Goal: Check status

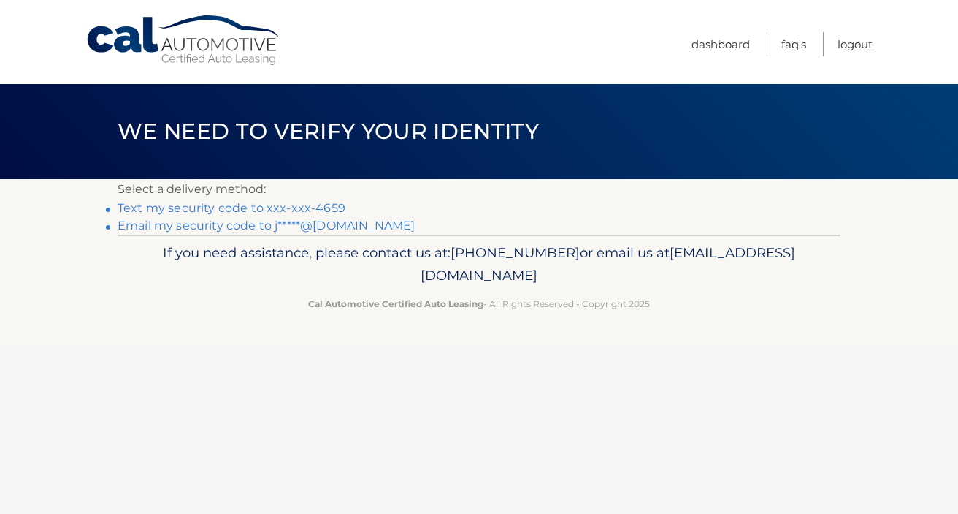
click at [313, 207] on link "Text my security code to xxx-xxx-4659" at bounding box center [232, 208] width 228 height 14
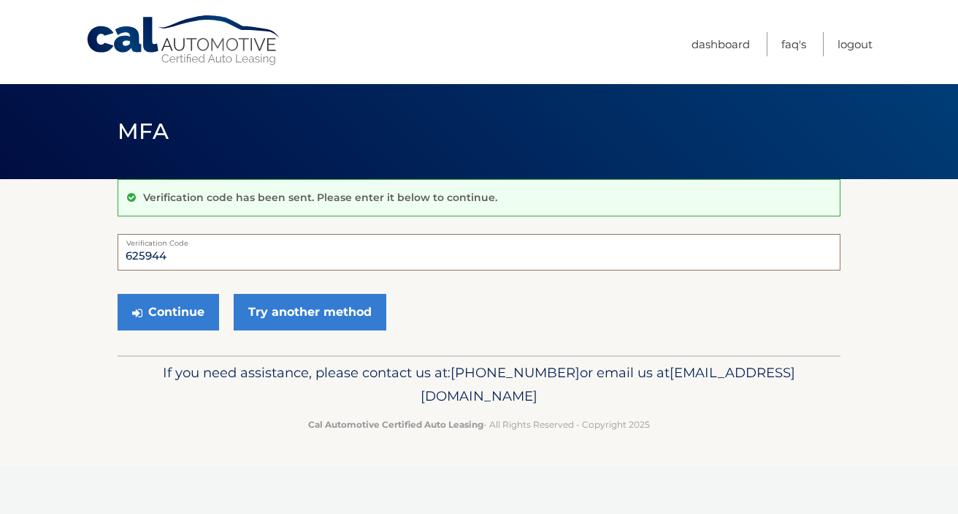
type input "625944"
click at [168, 311] on button "Continue" at bounding box center [169, 312] width 102 height 37
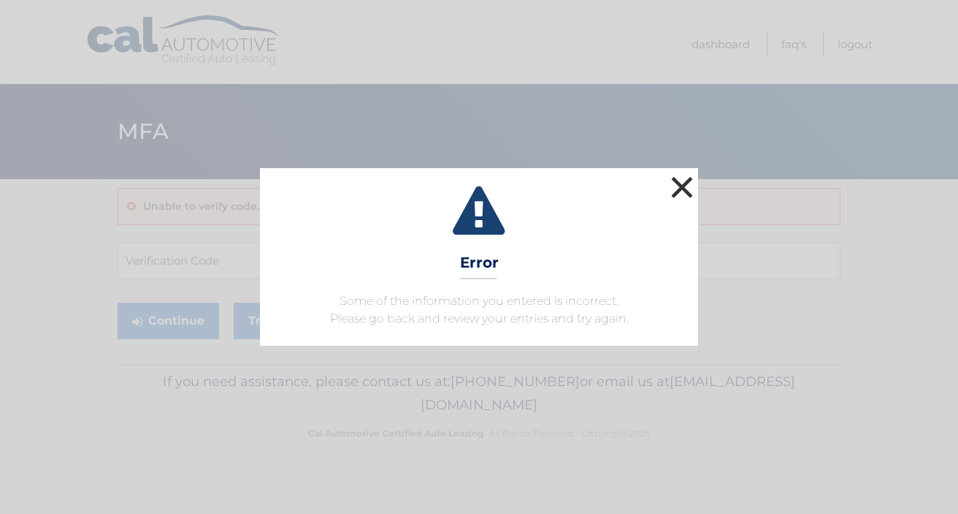
click at [682, 185] on button "×" at bounding box center [682, 186] width 29 height 29
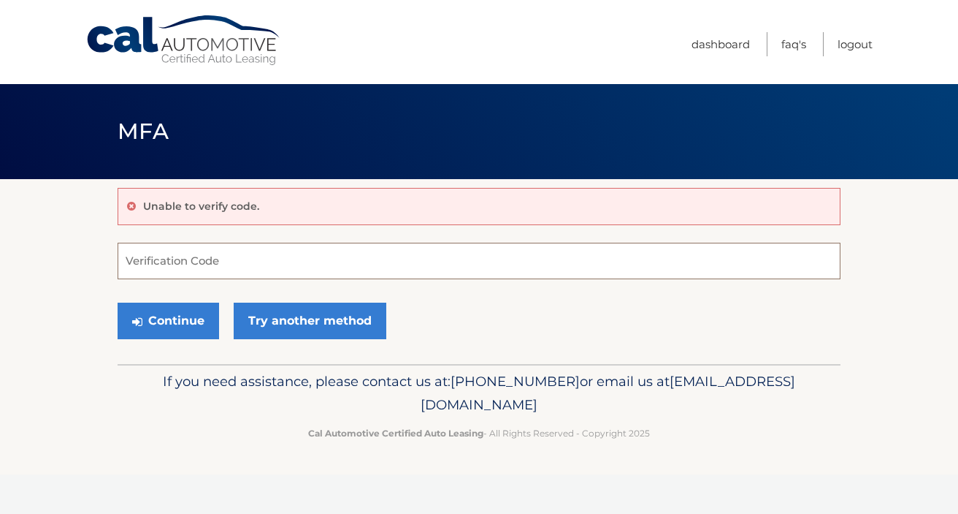
click at [203, 265] on input "Verification Code" at bounding box center [479, 261] width 723 height 37
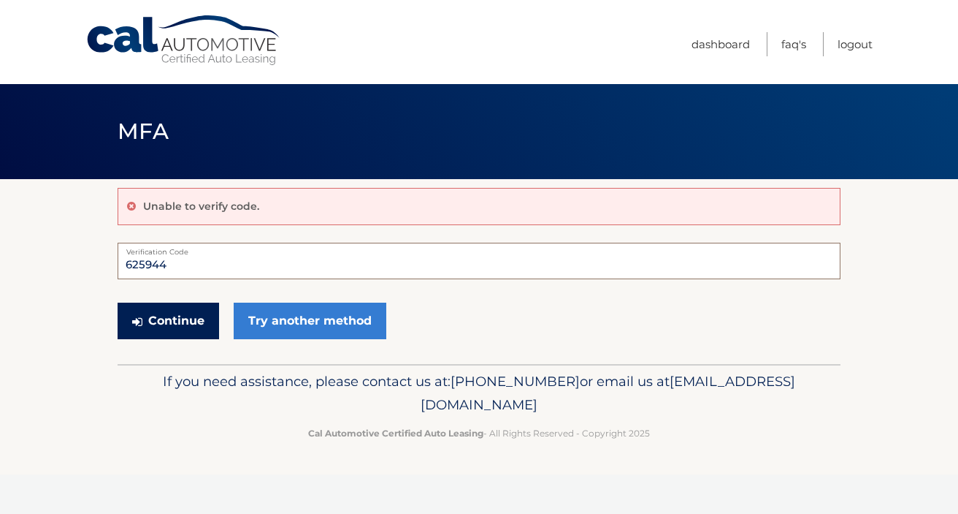
type input "625944"
click at [186, 321] on button "Continue" at bounding box center [169, 320] width 102 height 37
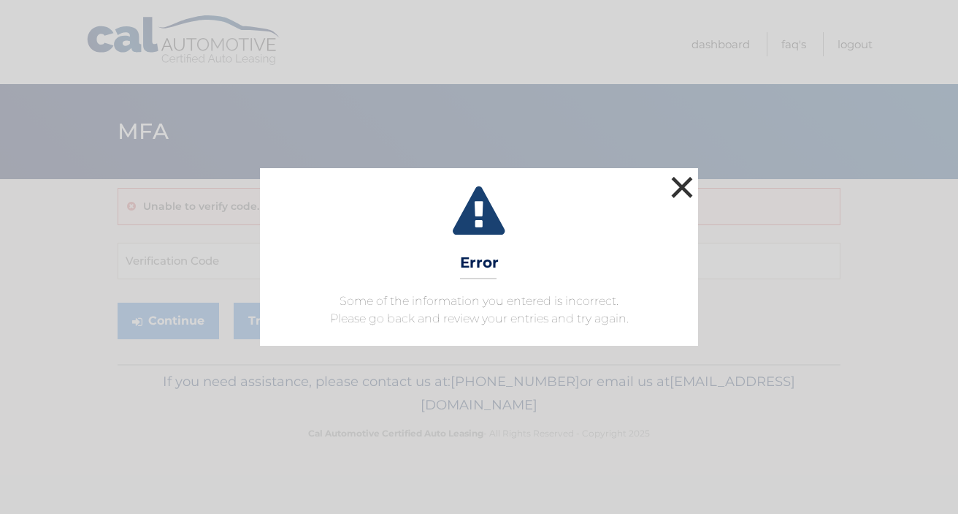
click at [676, 193] on button "×" at bounding box center [682, 186] width 29 height 29
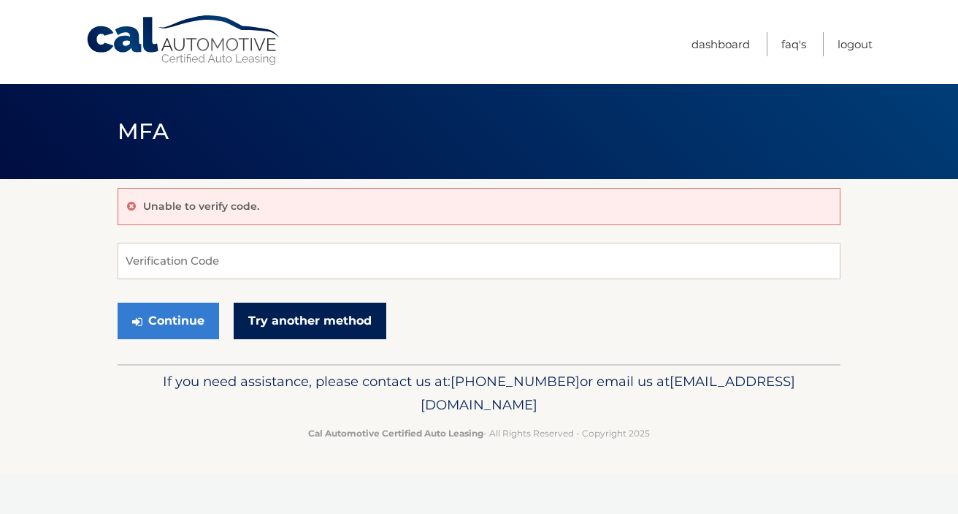
click at [332, 325] on link "Try another method" at bounding box center [310, 320] width 153 height 37
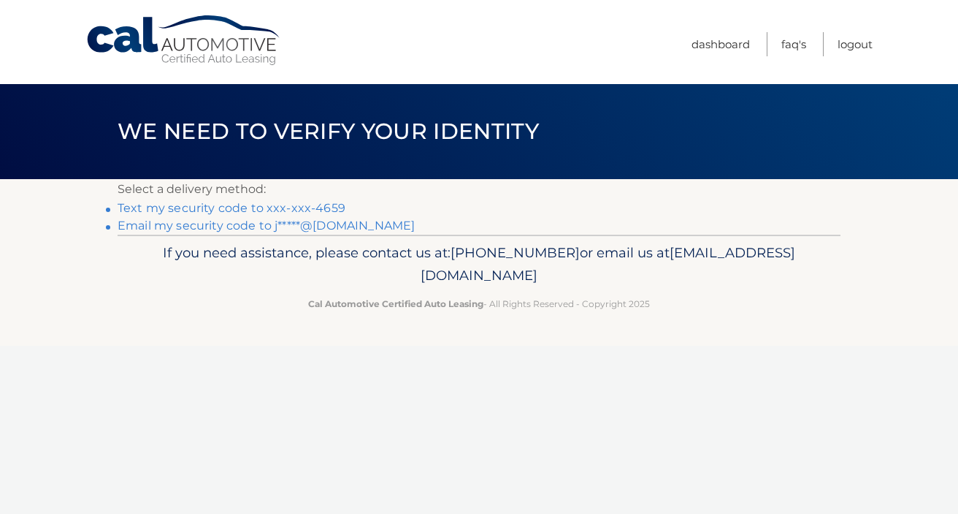
click at [307, 205] on link "Text my security code to xxx-xxx-4659" at bounding box center [232, 208] width 228 height 14
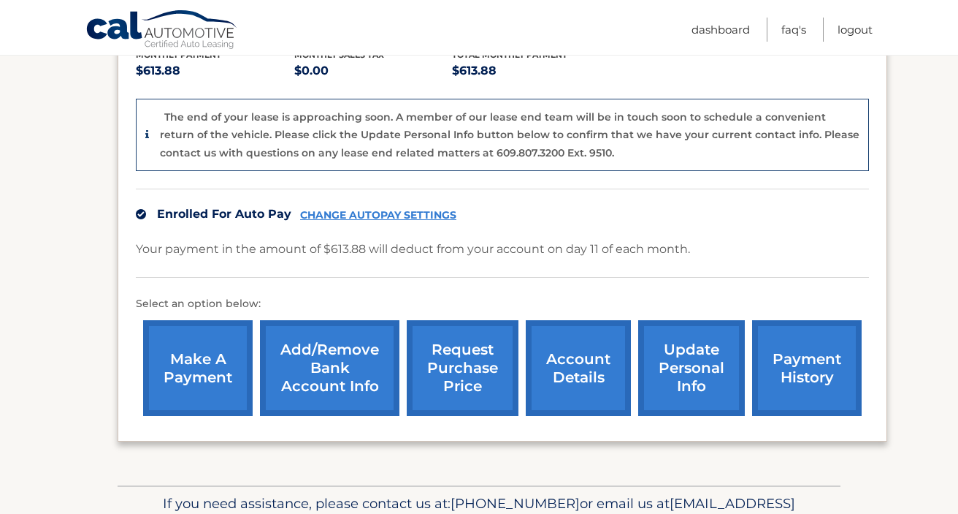
scroll to position [353, 0]
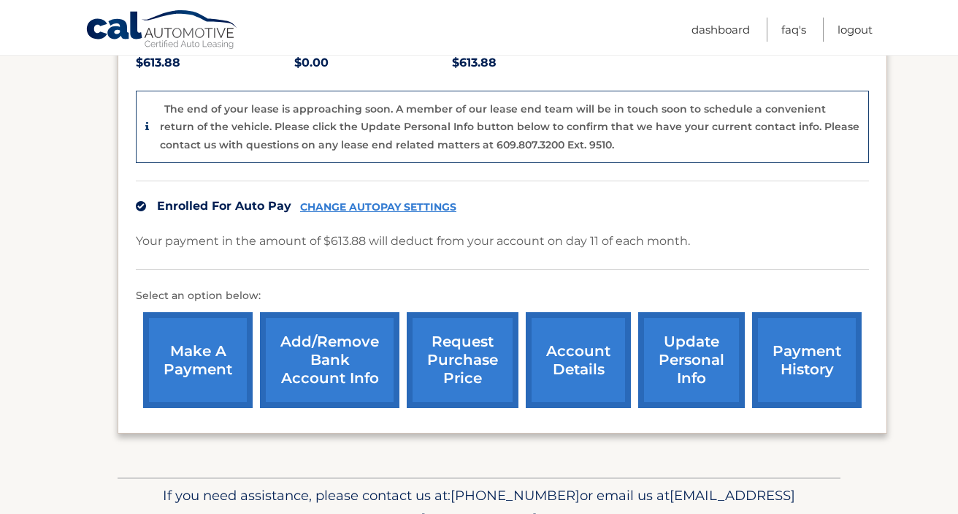
click at [607, 324] on link "account details" at bounding box center [578, 360] width 105 height 96
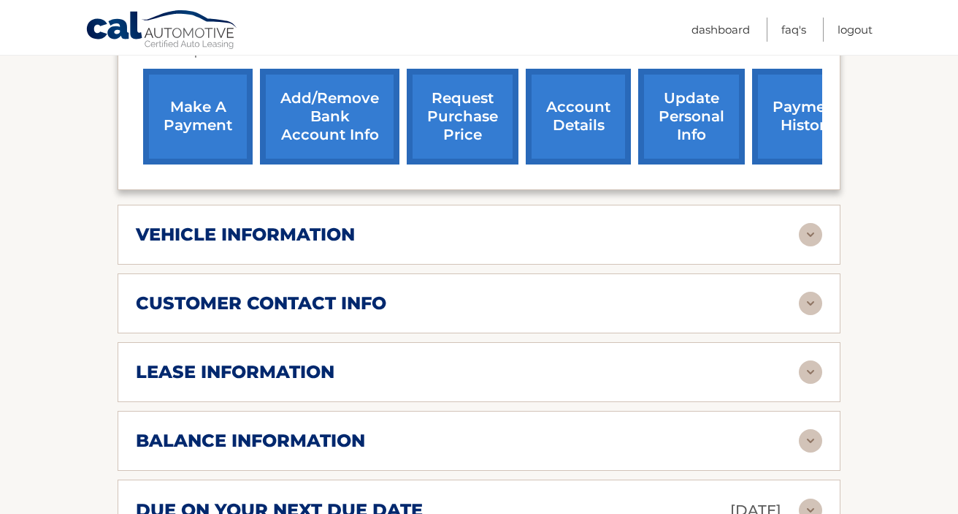
scroll to position [560, 0]
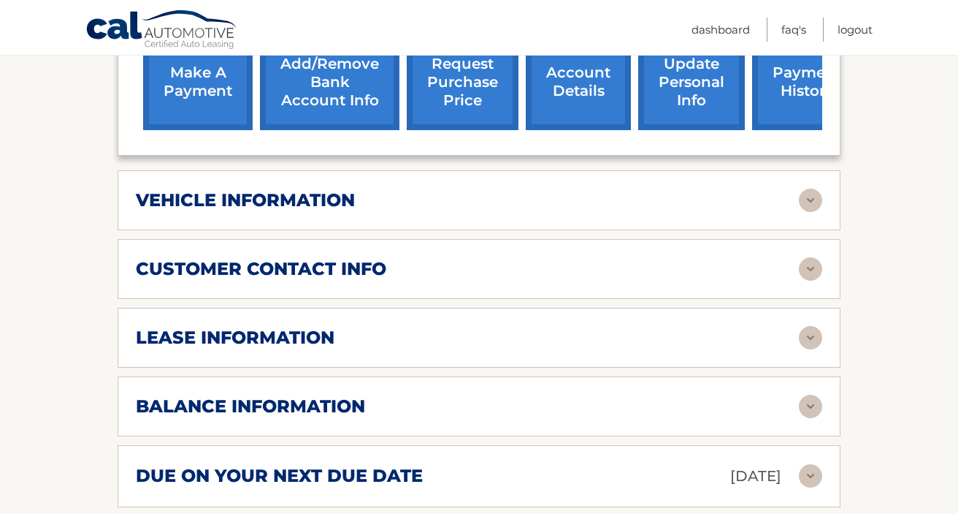
click at [268, 327] on h2 "lease information" at bounding box center [235, 338] width 199 height 22
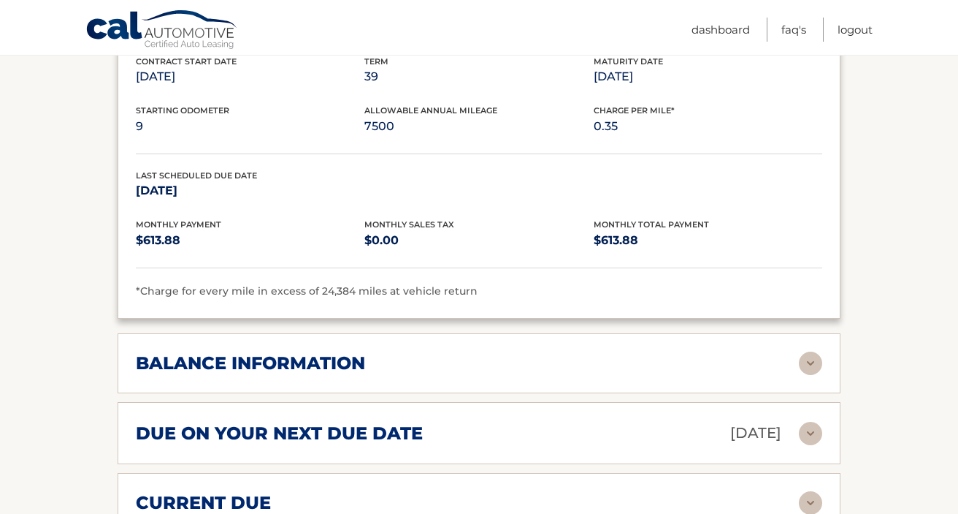
scroll to position [879, 0]
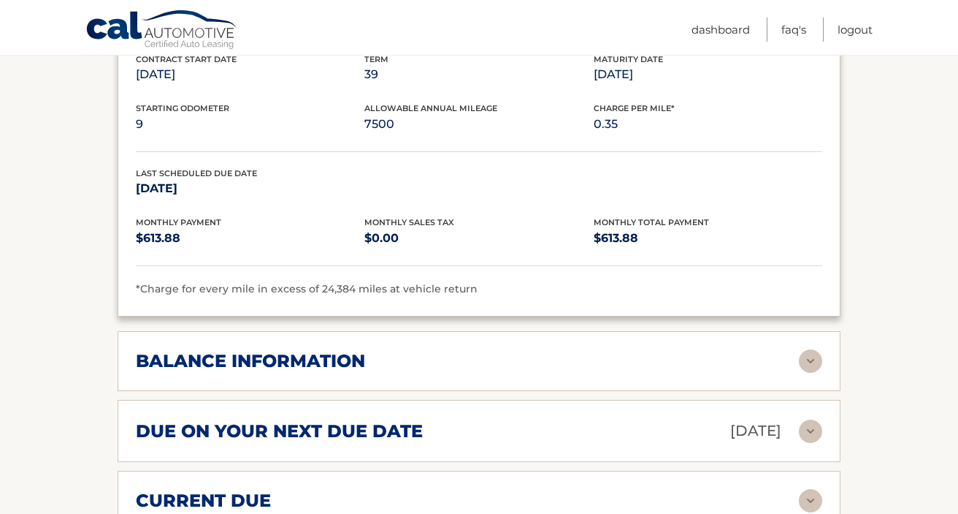
click at [808, 419] on img at bounding box center [810, 430] width 23 height 23
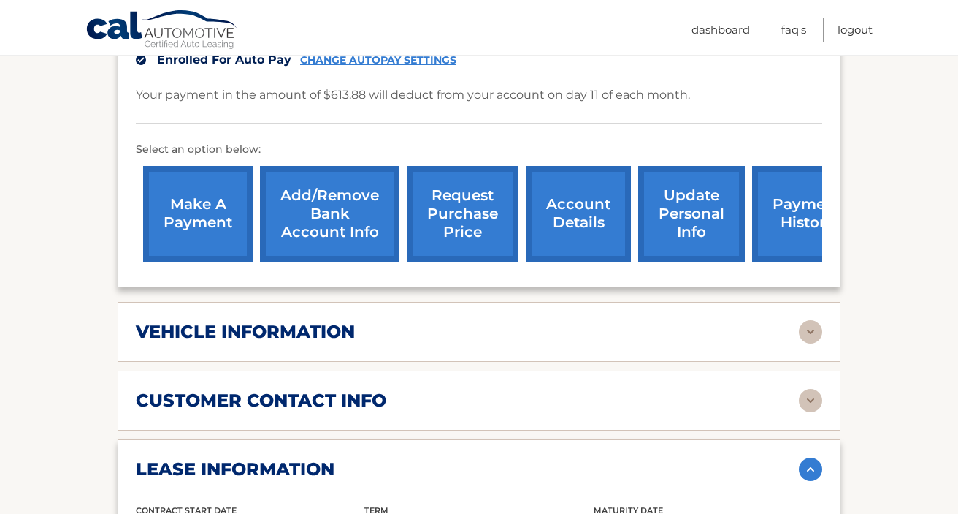
scroll to position [431, 0]
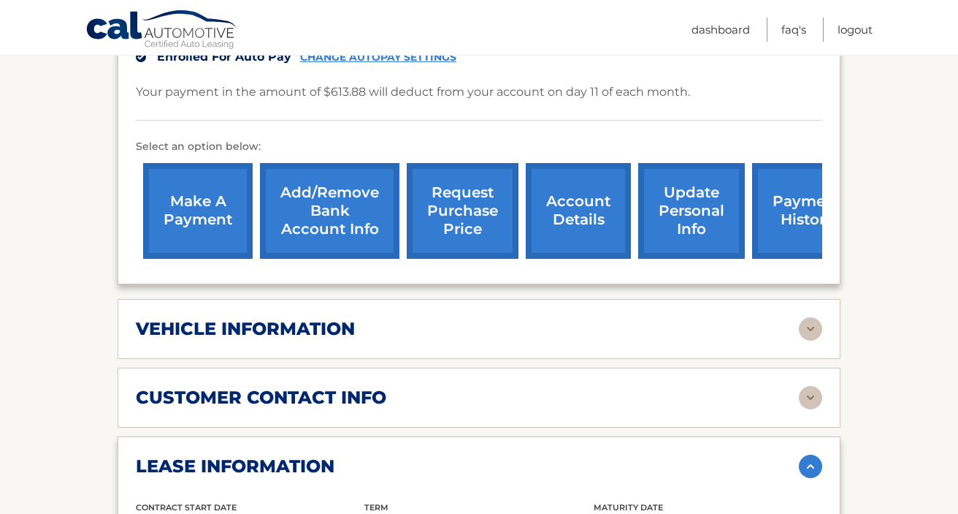
click at [811, 317] on img at bounding box center [810, 328] width 23 height 23
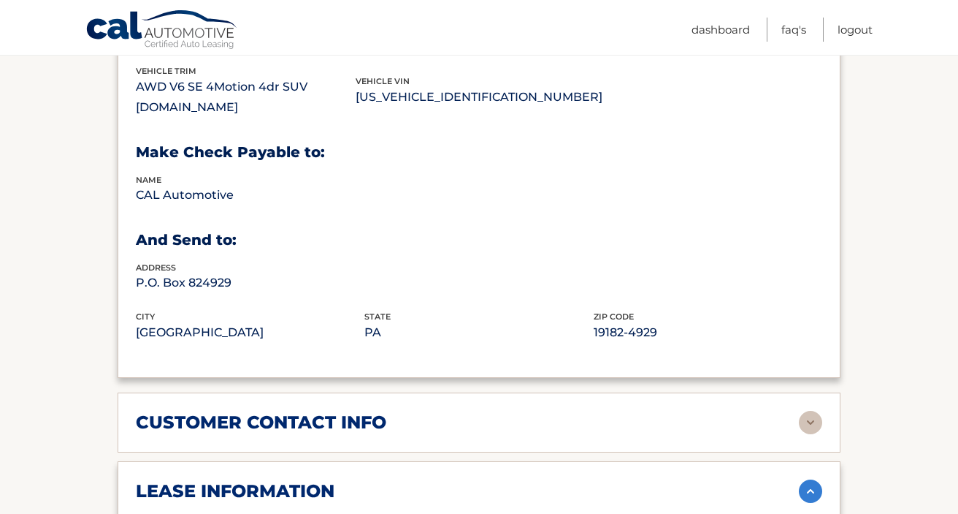
scroll to position [781, 0]
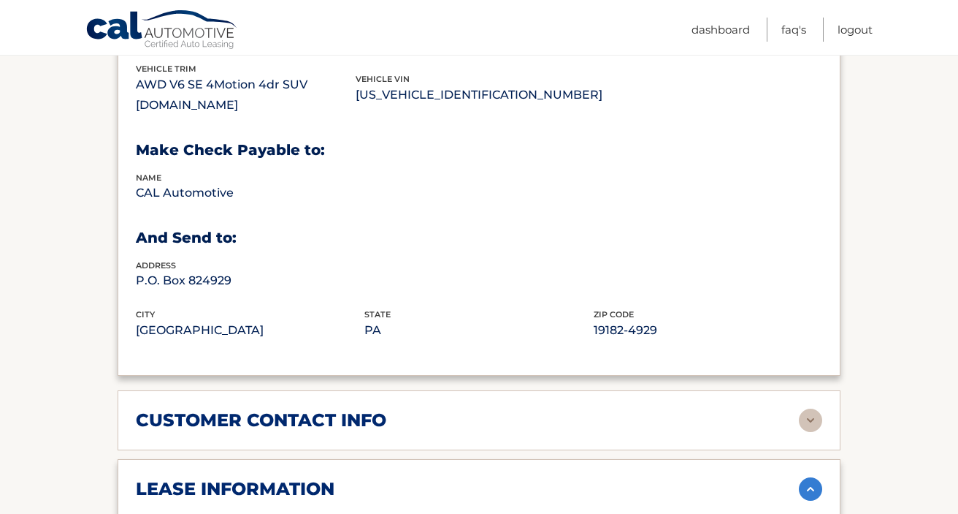
click at [813, 408] on img at bounding box center [810, 419] width 23 height 23
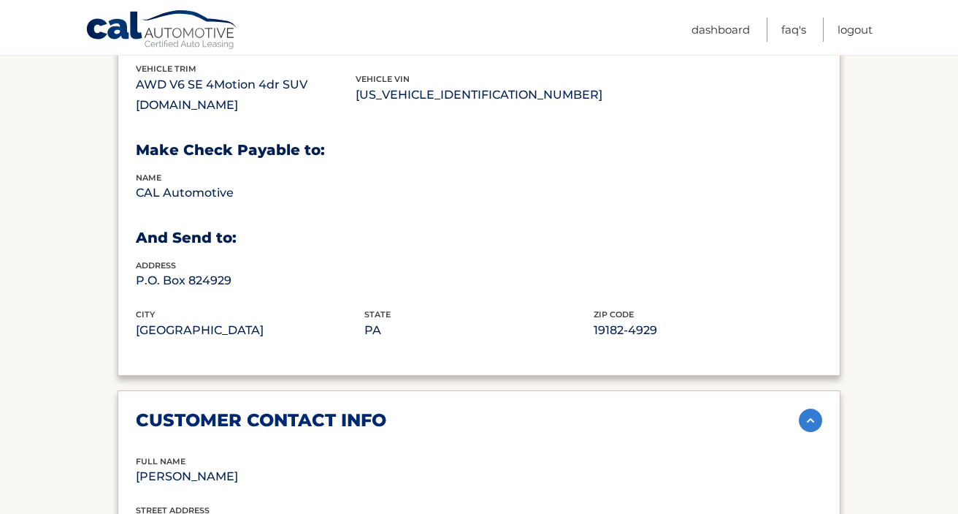
click at [813, 408] on img at bounding box center [810, 419] width 23 height 23
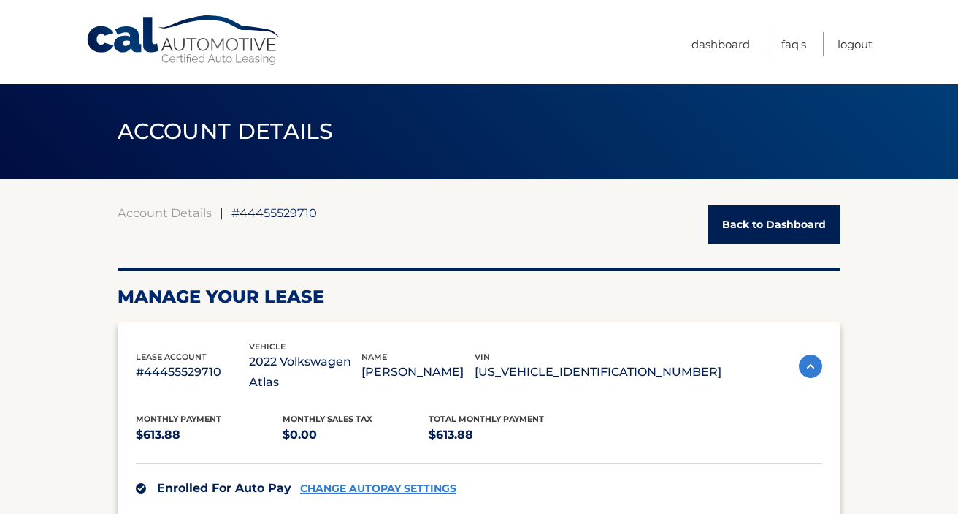
scroll to position [0, 0]
